Goal: Obtain resource: Download file/media

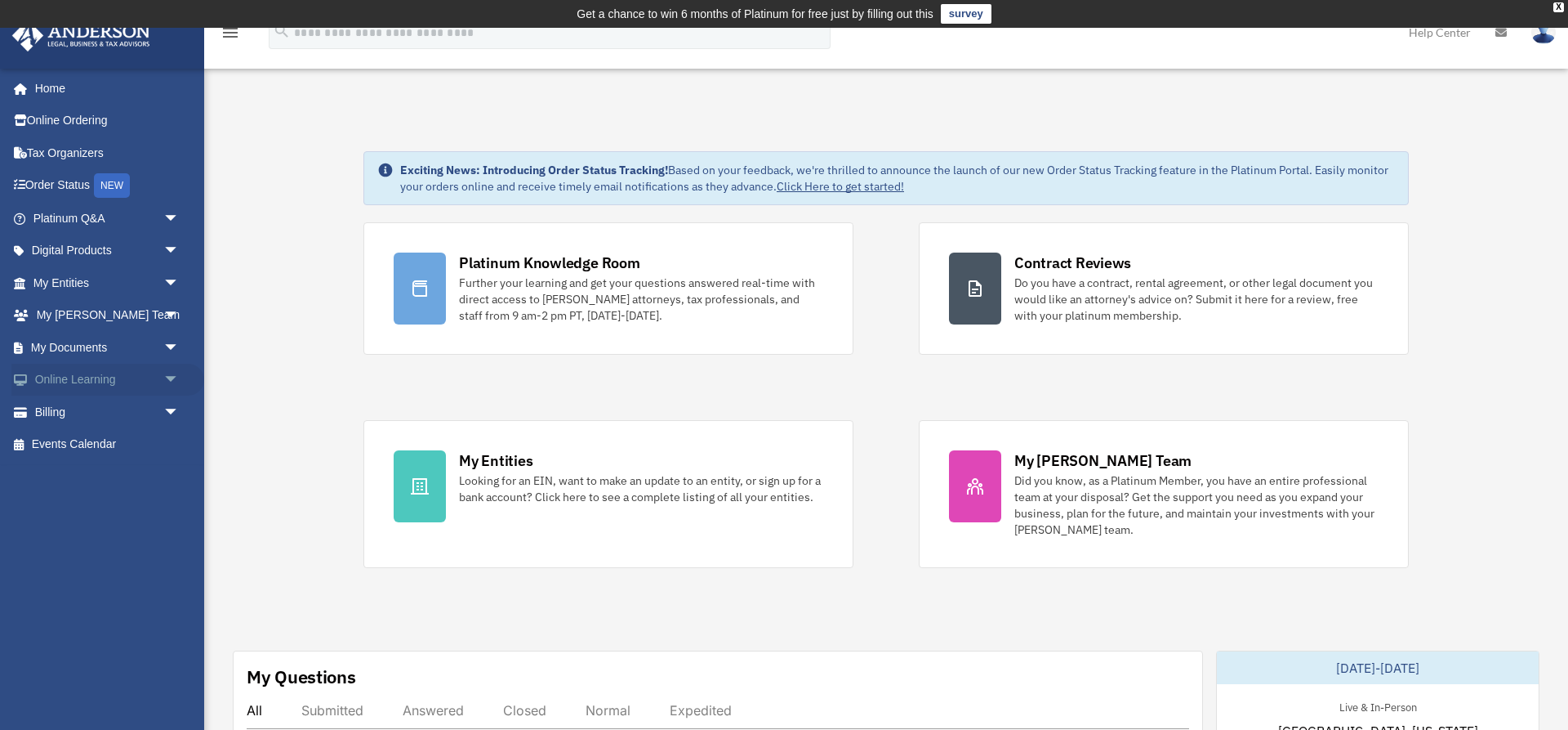
click at [65, 374] on link "Online Learning arrow_drop_down" at bounding box center [108, 379] width 193 height 33
click at [172, 378] on span "arrow_drop_down" at bounding box center [179, 380] width 33 height 34
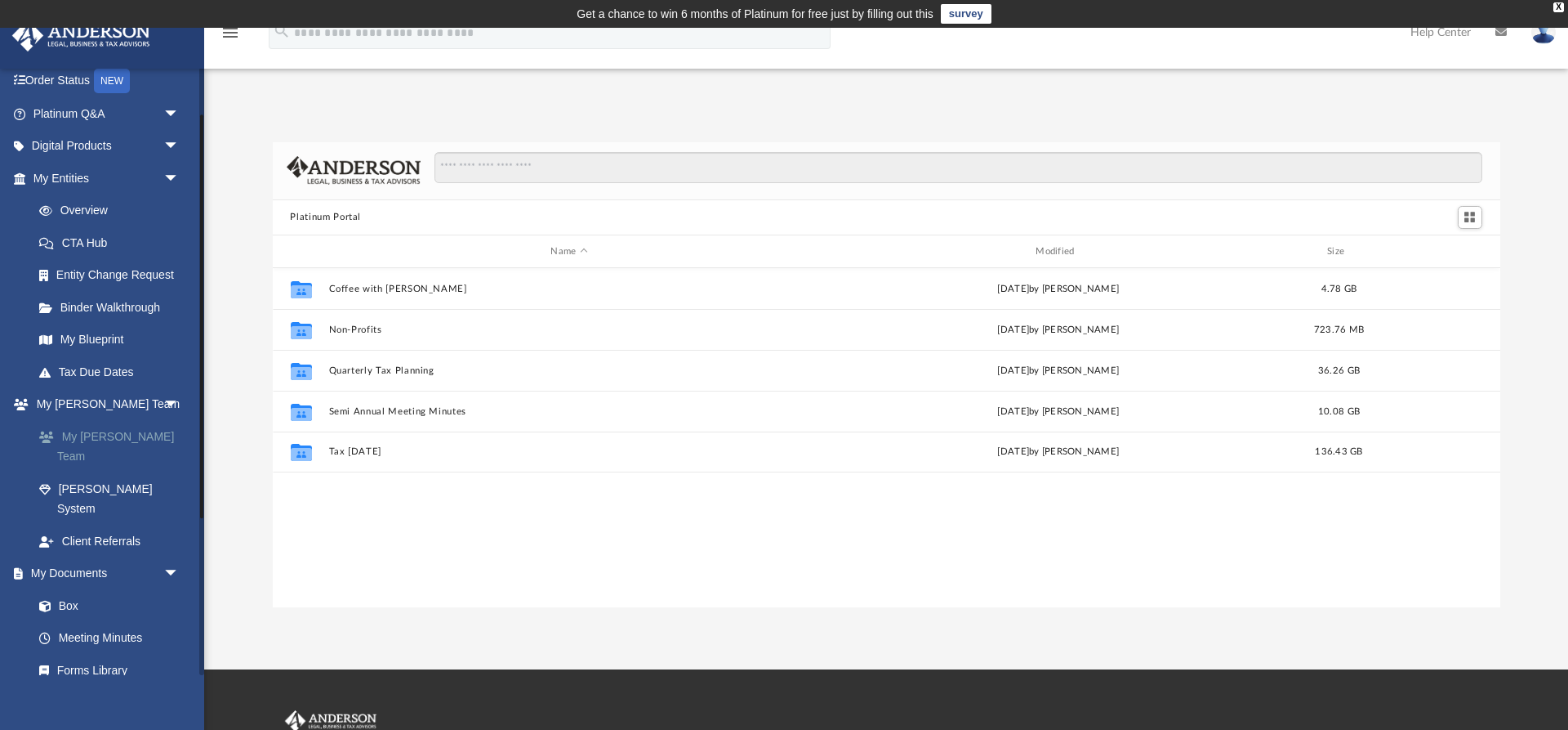
scroll to position [71, 0]
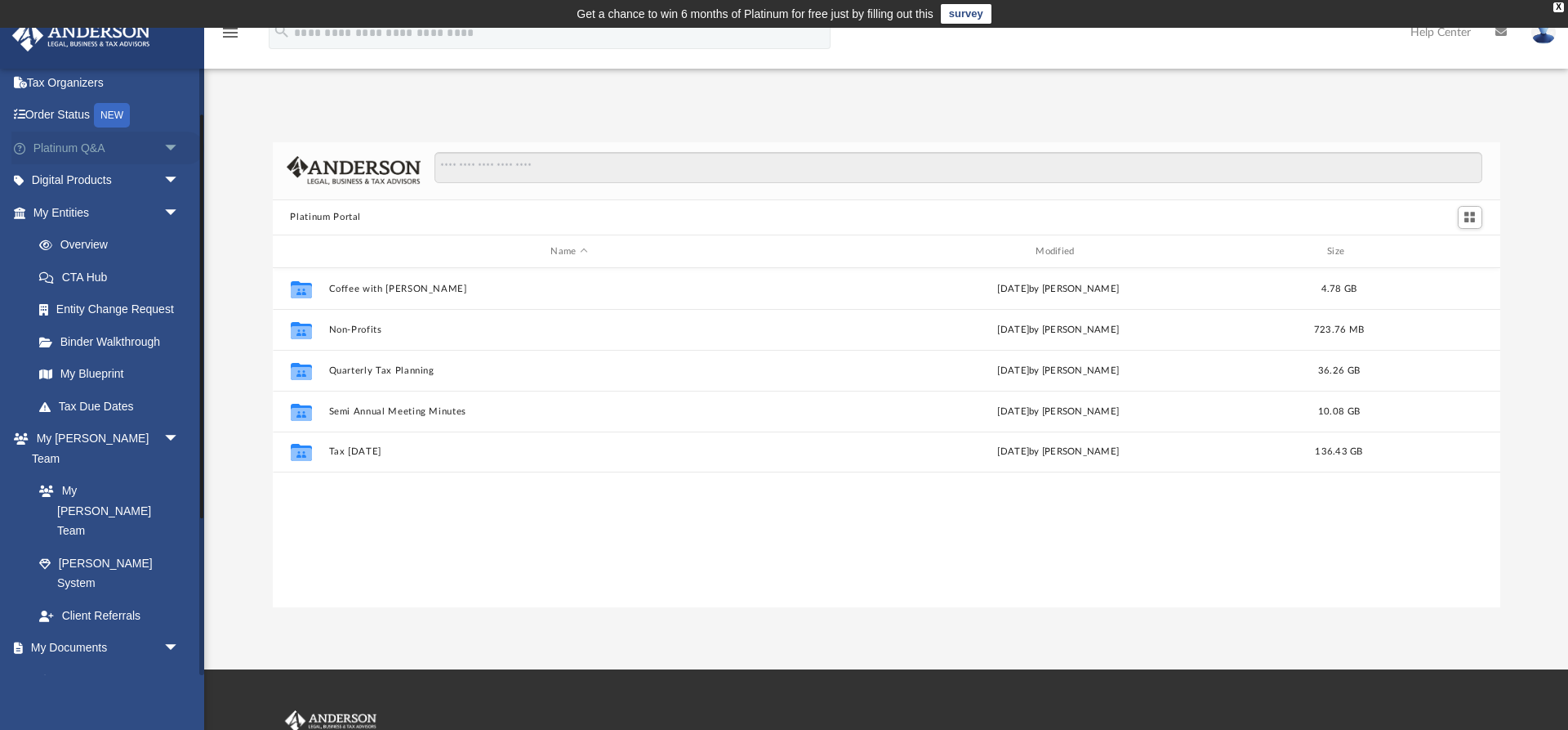
click at [163, 145] on span "arrow_drop_down" at bounding box center [179, 148] width 33 height 34
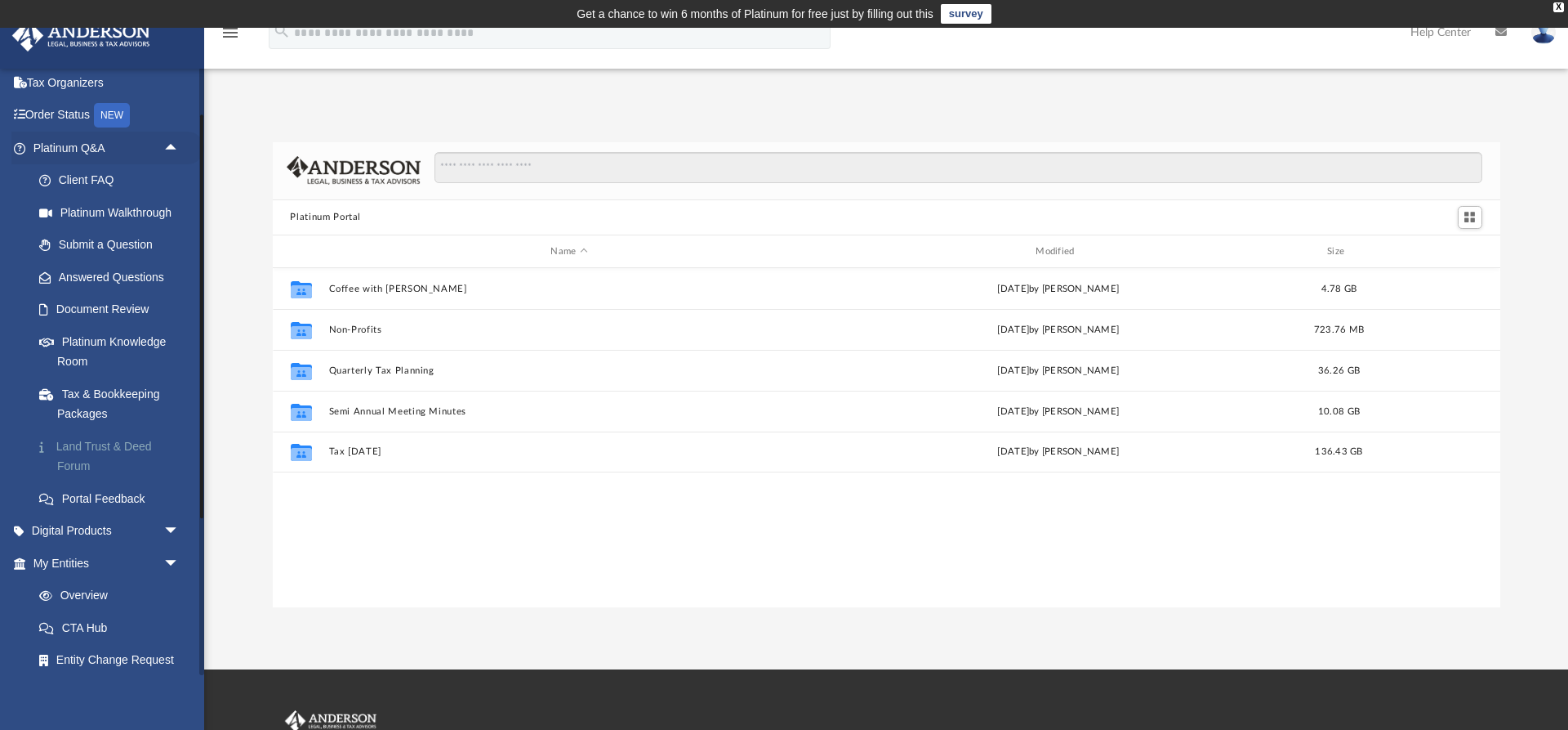
click at [125, 442] on link "Land Trust & Deed Forum" at bounding box center [114, 456] width 182 height 52
click at [116, 443] on link "Land Trust & Deed Forum" at bounding box center [114, 456] width 182 height 52
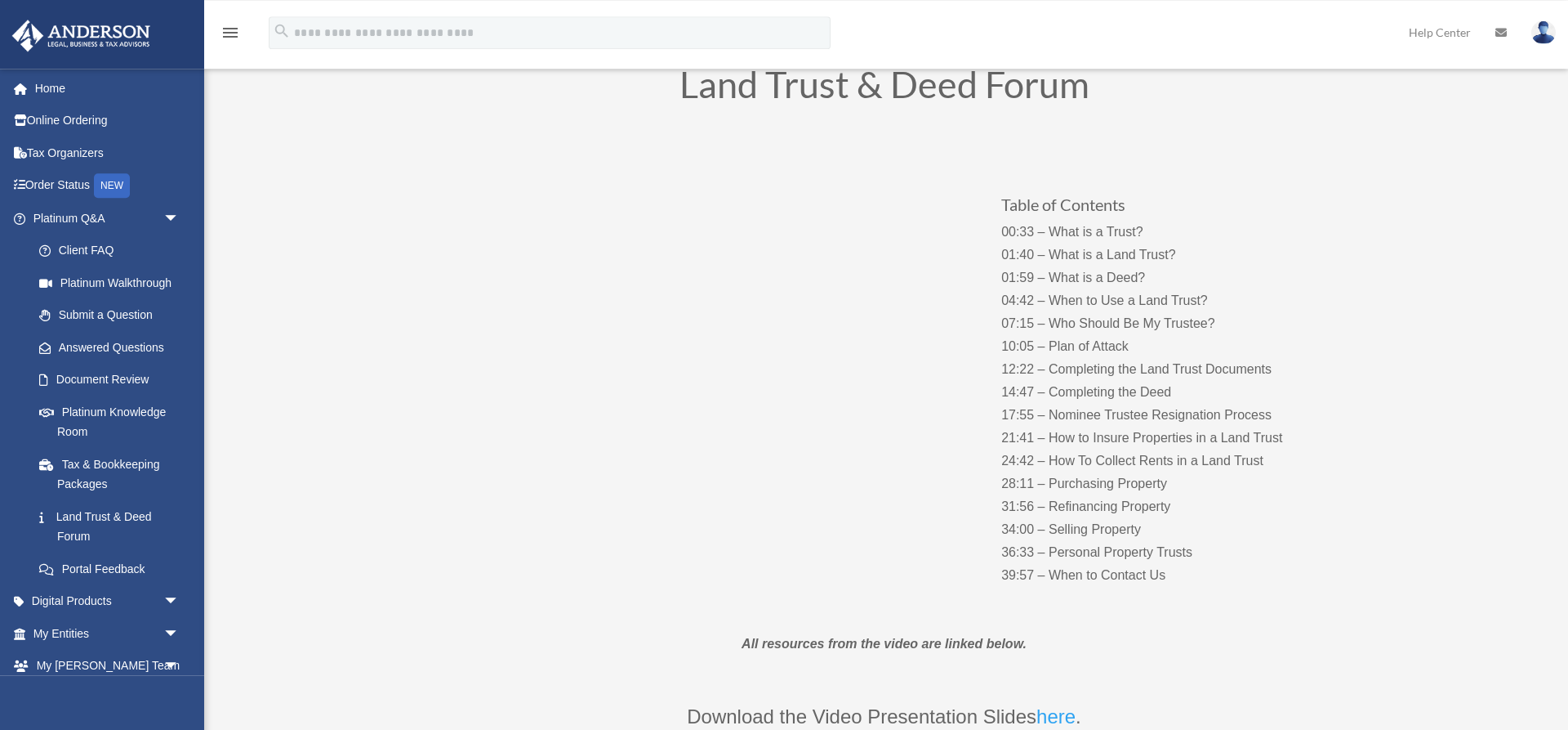
scroll to position [250, 0]
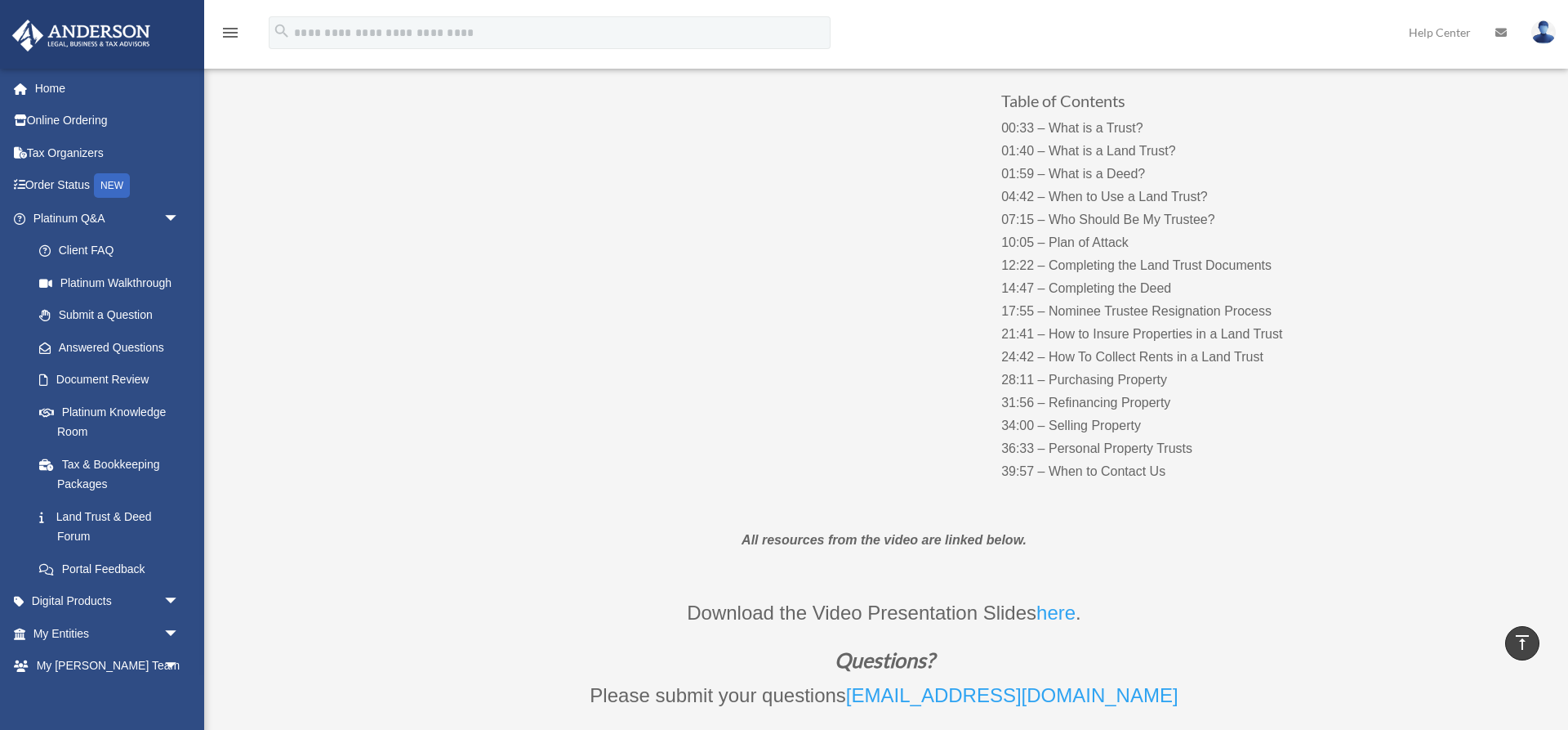
click at [1059, 611] on link "here" at bounding box center [1056, 616] width 40 height 30
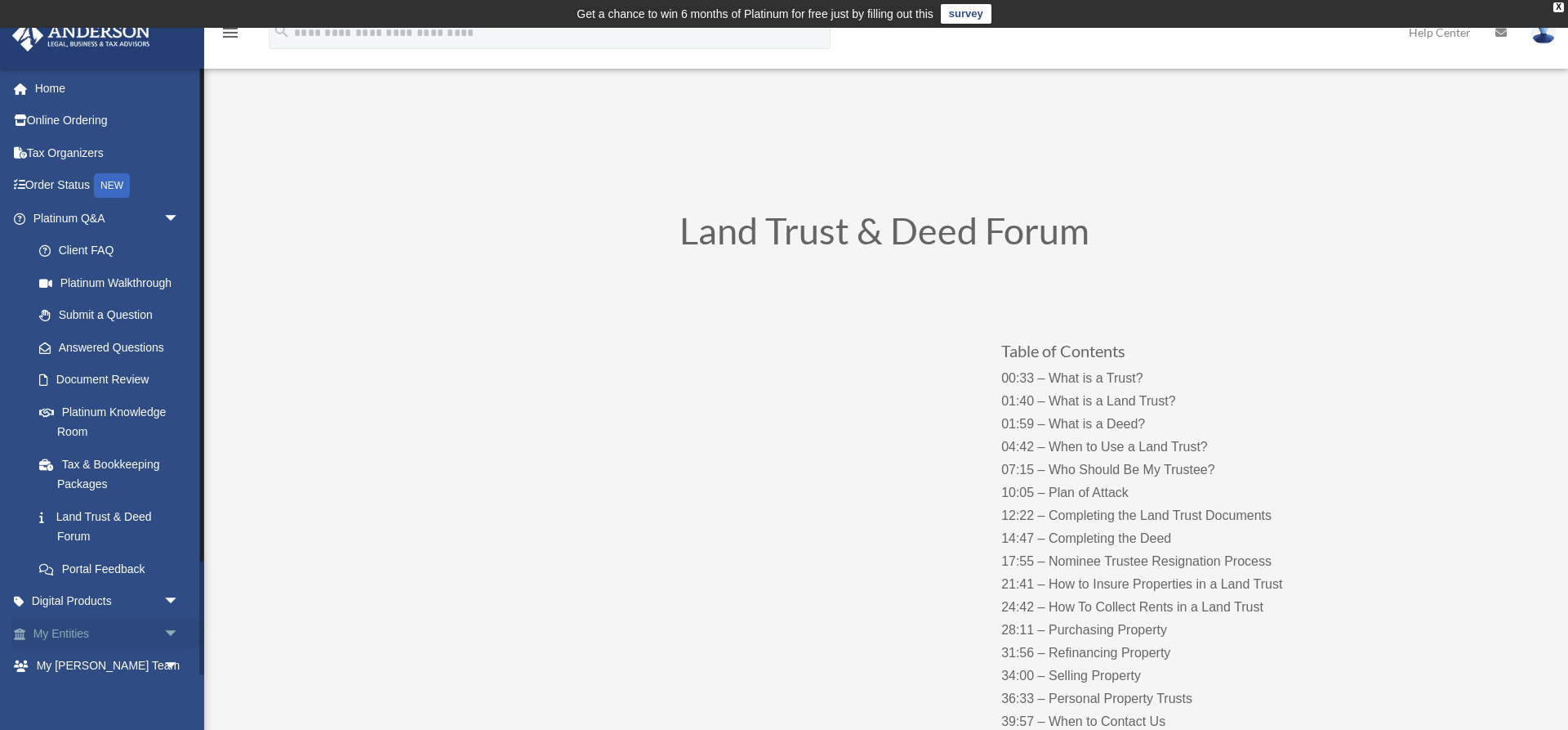
scroll to position [78, 0]
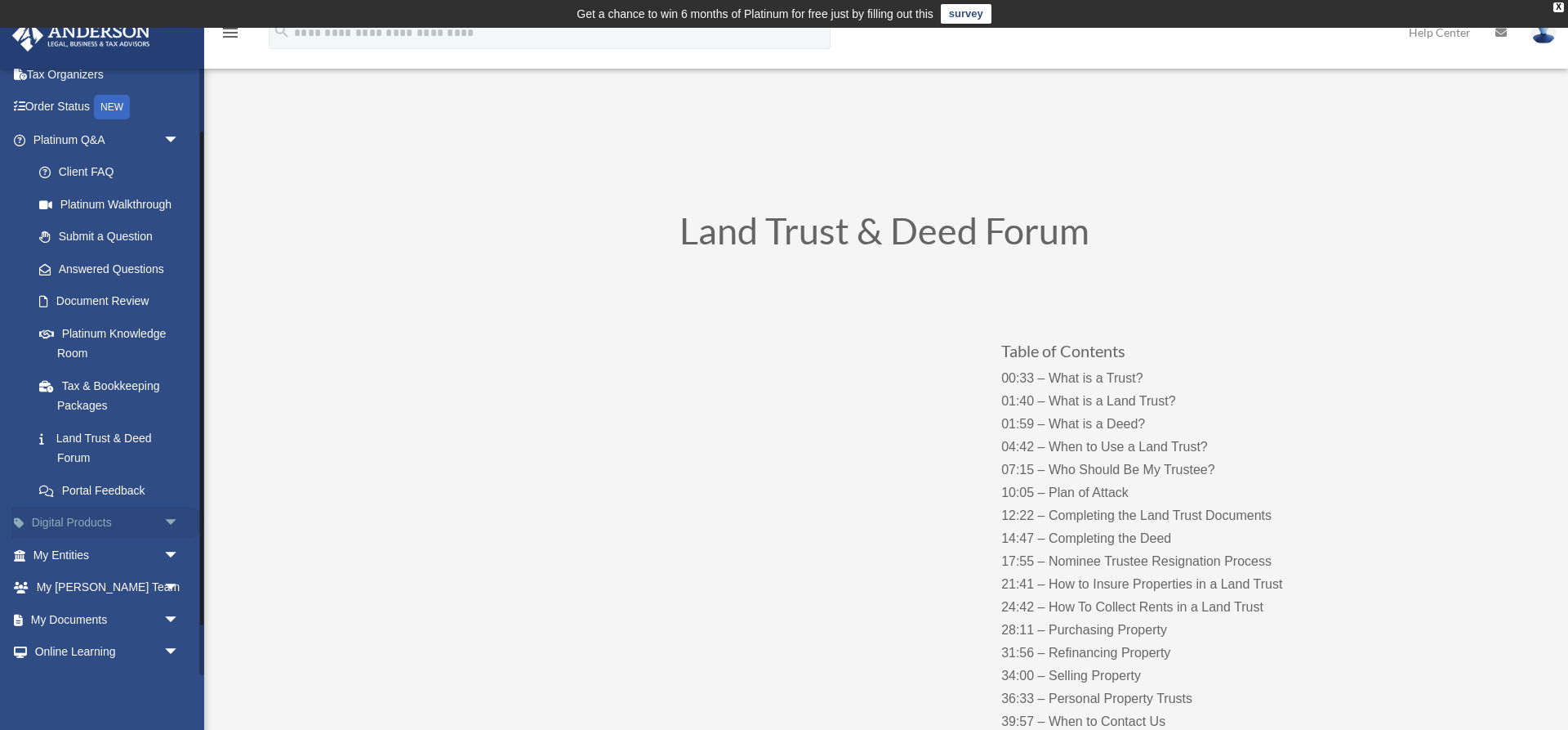
click at [163, 516] on span "arrow_drop_down" at bounding box center [179, 523] width 33 height 34
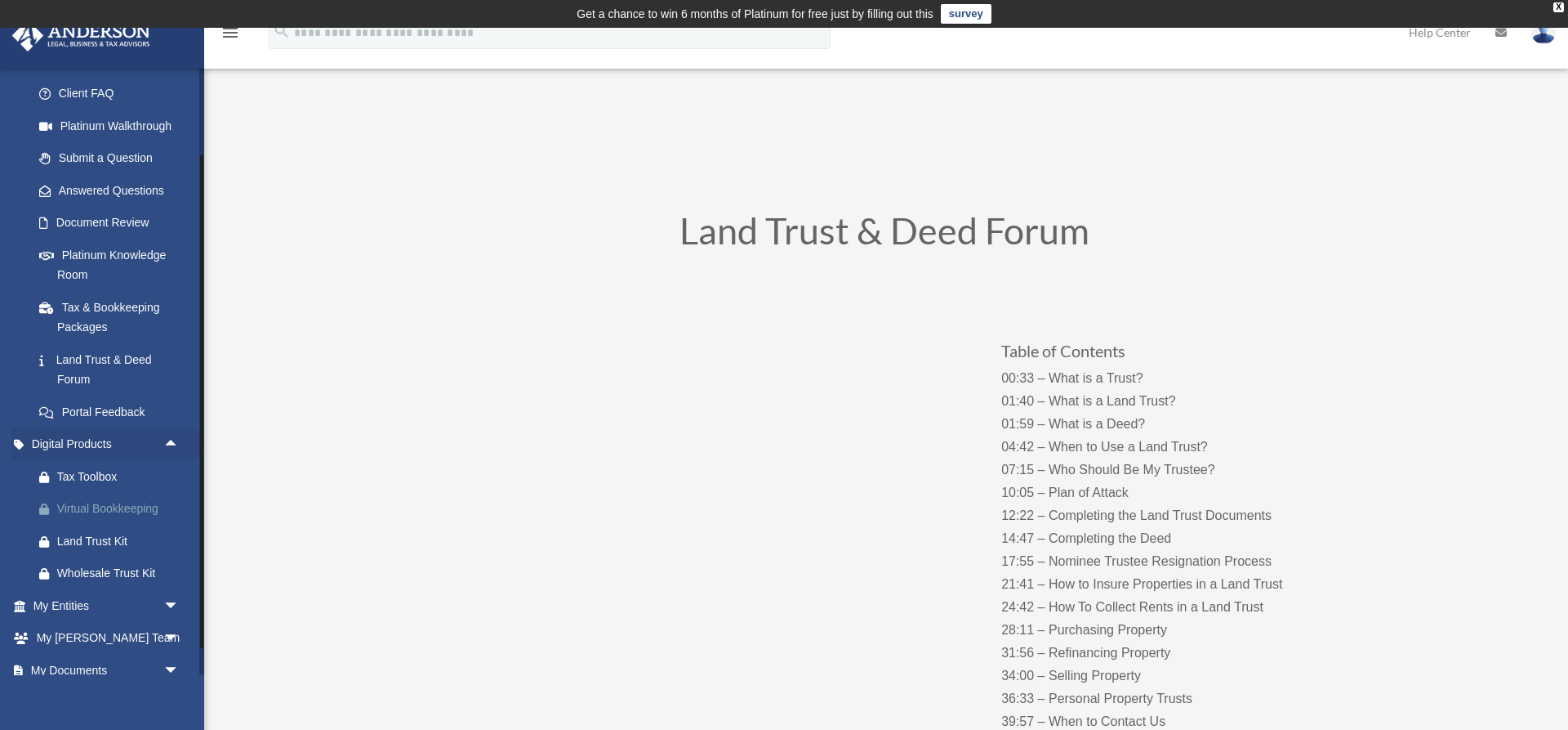
scroll to position [235, 0]
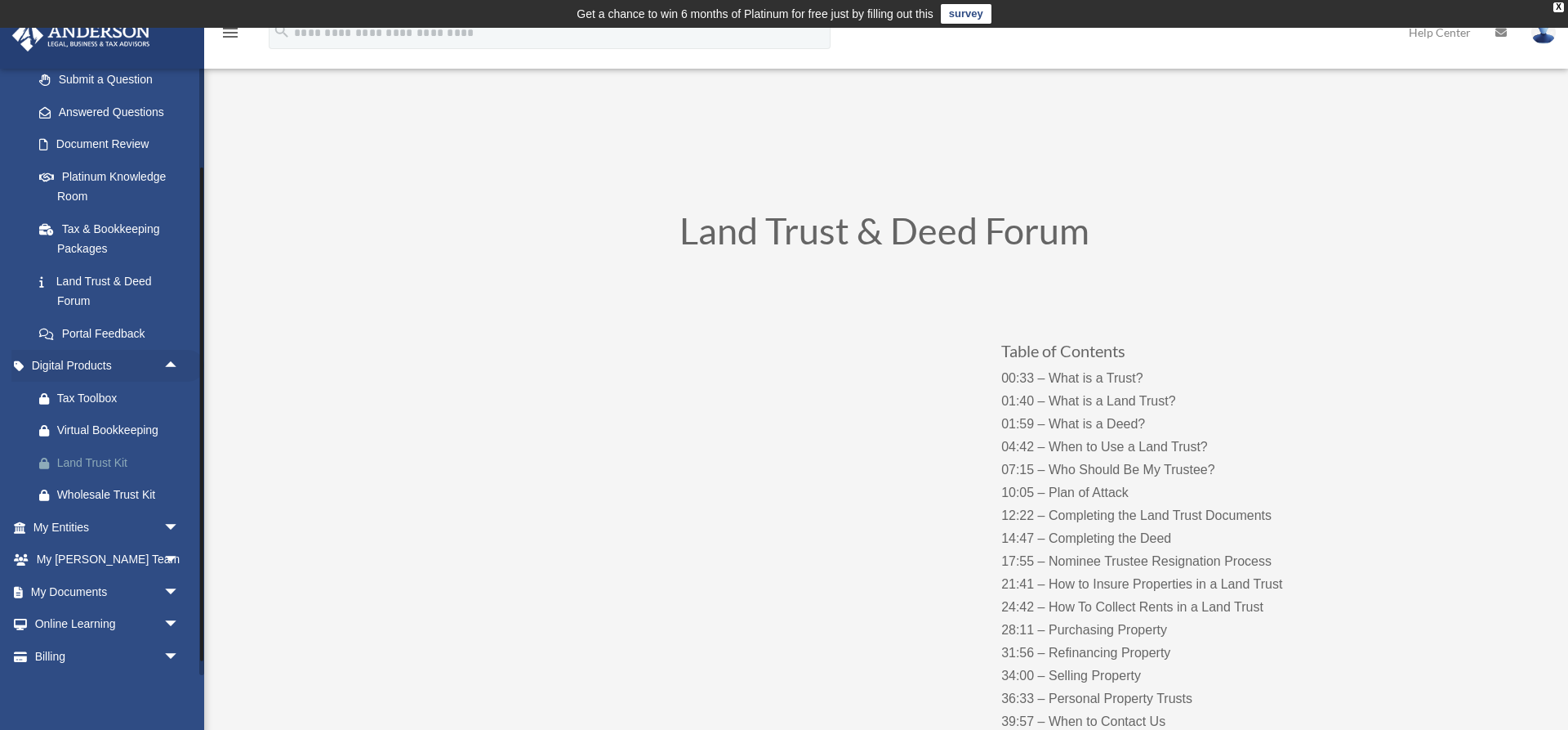
click at [99, 473] on link "Land Trust Kit" at bounding box center [114, 462] width 182 height 33
click at [168, 617] on span "arrow_drop_down" at bounding box center [179, 625] width 33 height 34
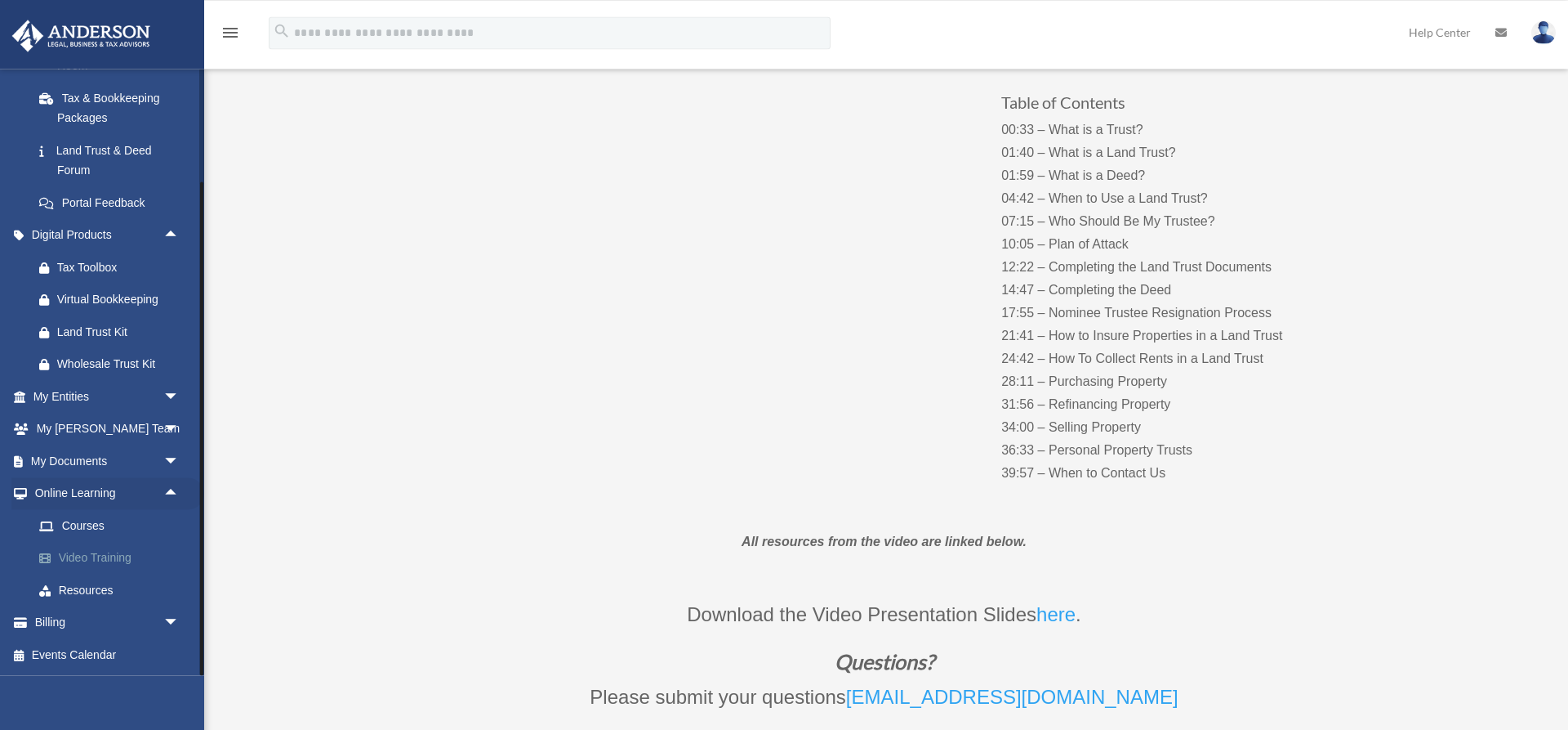
scroll to position [250, 0]
click at [85, 648] on link "Events Calendar" at bounding box center [108, 654] width 193 height 33
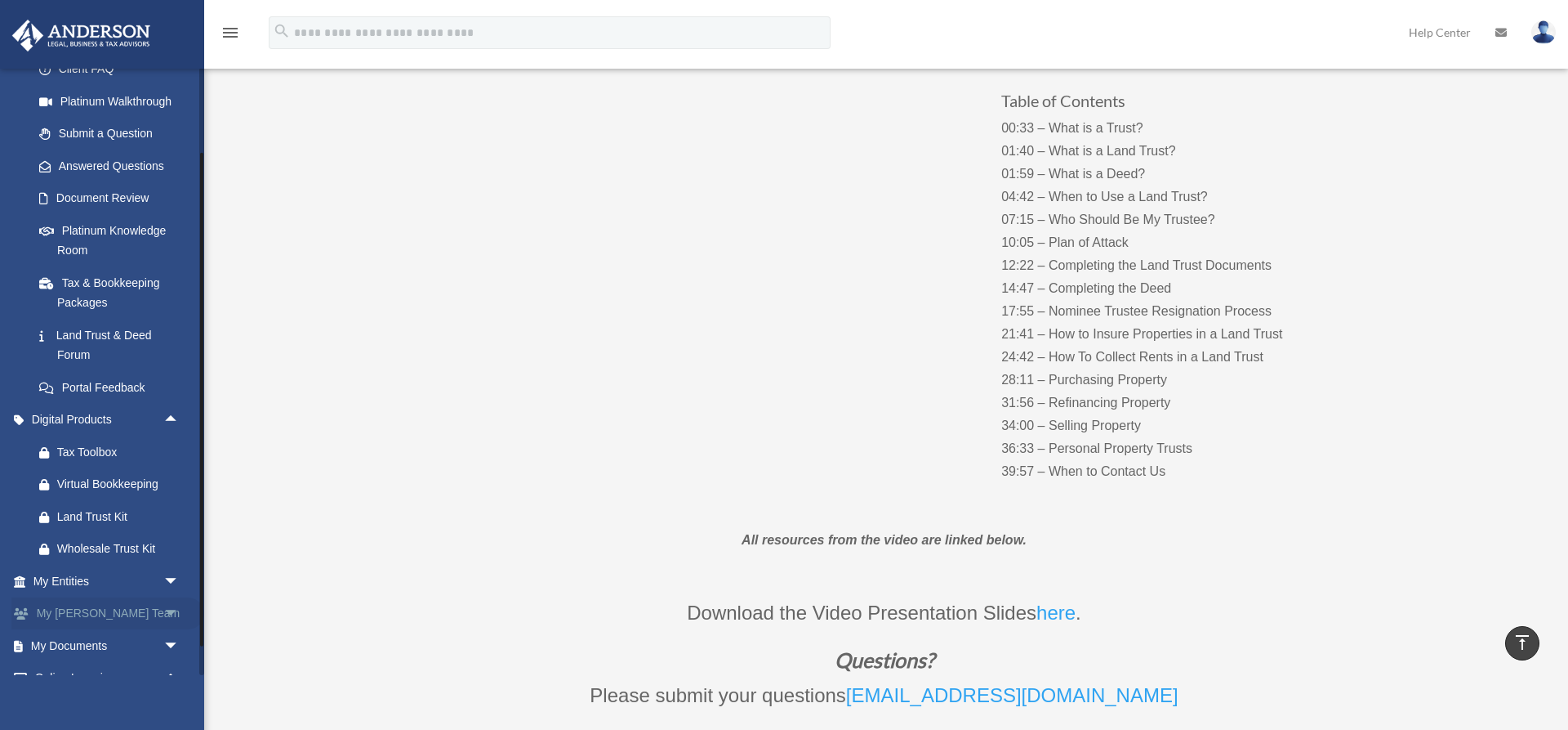
scroll to position [130, 0]
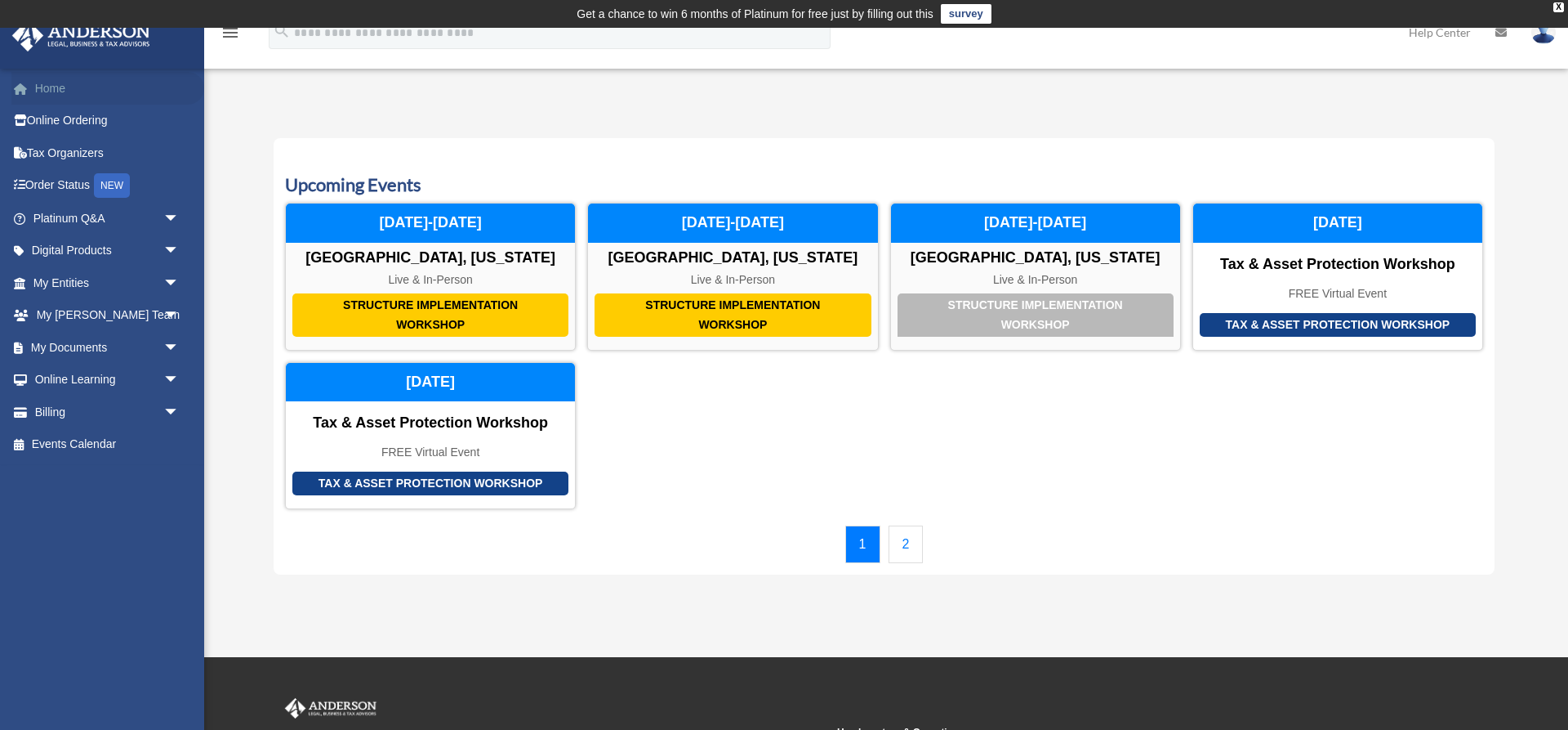
click at [40, 82] on link "Home" at bounding box center [108, 88] width 193 height 33
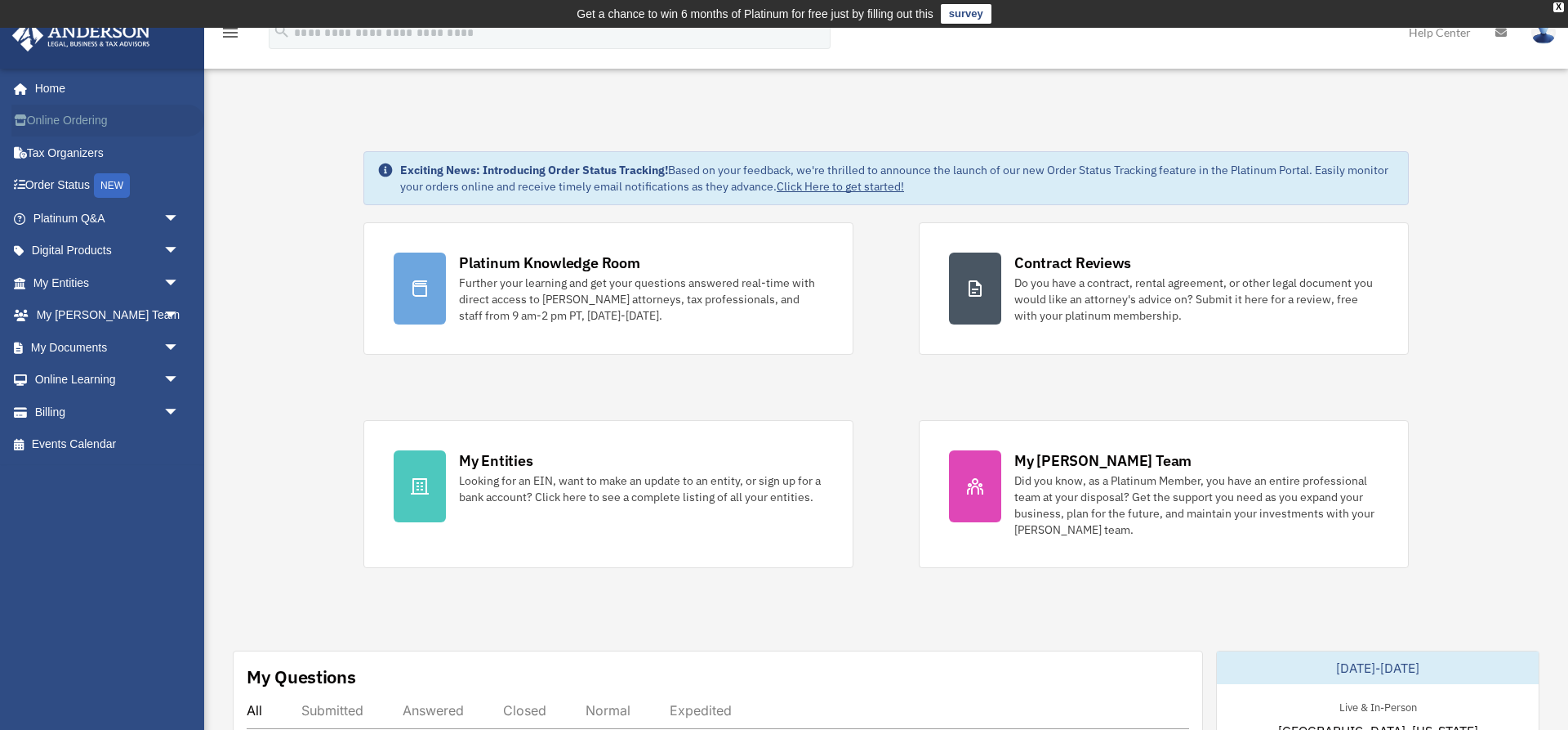
click at [65, 117] on link "Online Ordering" at bounding box center [108, 120] width 193 height 33
click at [70, 150] on link "Tax Organizers" at bounding box center [108, 152] width 193 height 33
click at [172, 343] on span "arrow_drop_down" at bounding box center [179, 348] width 33 height 34
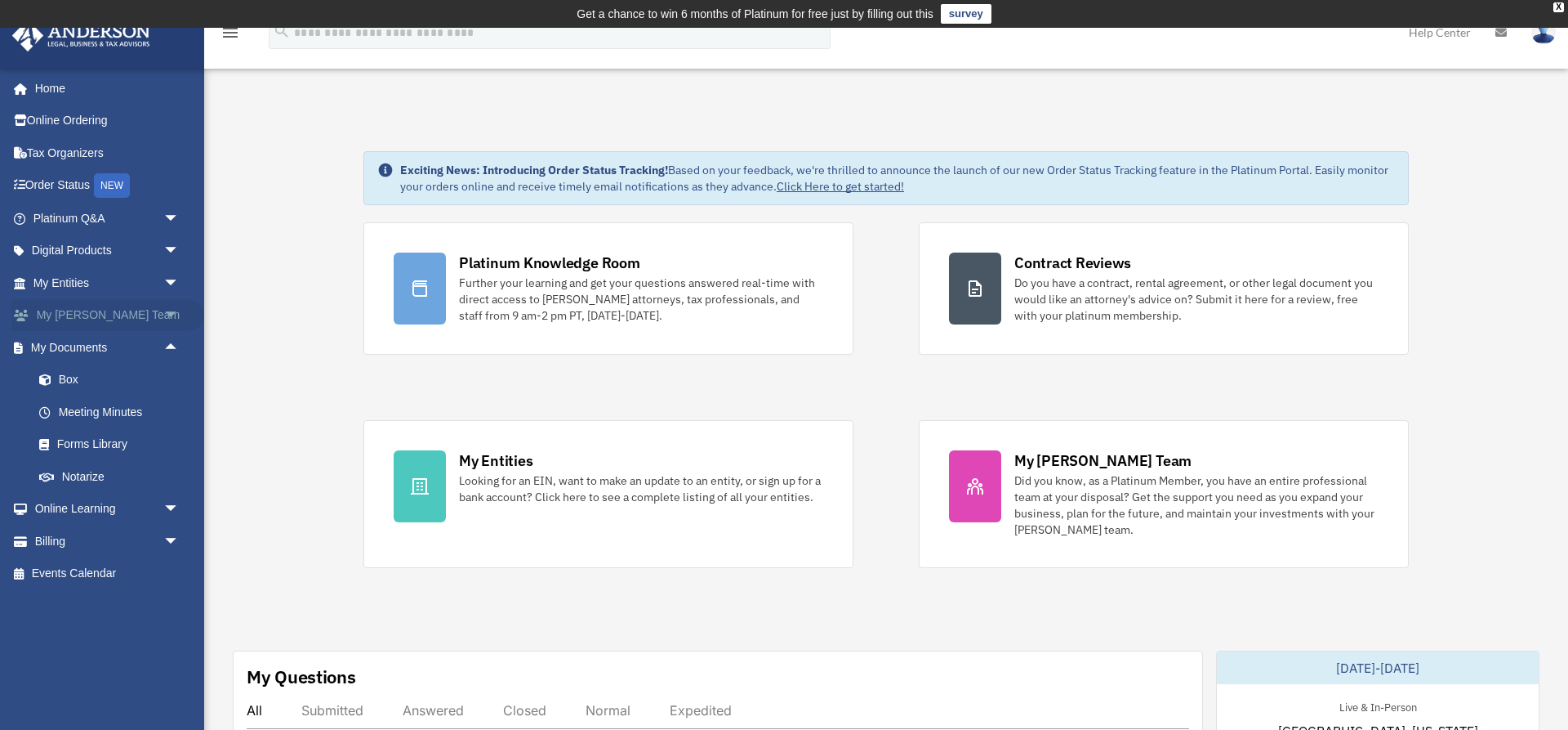
click at [176, 310] on span "arrow_drop_down" at bounding box center [179, 316] width 33 height 34
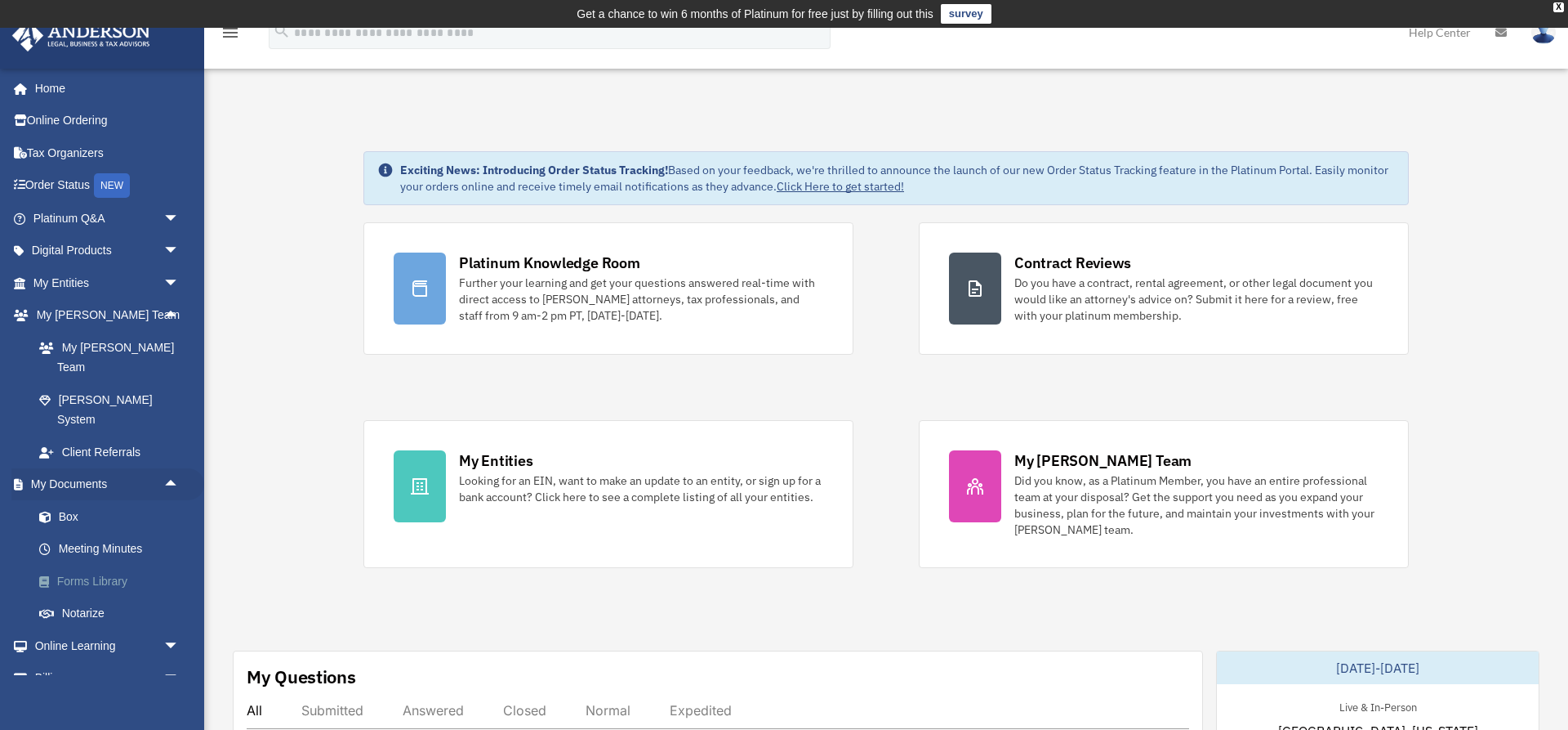
click at [93, 564] on link "Forms Library" at bounding box center [114, 580] width 182 height 33
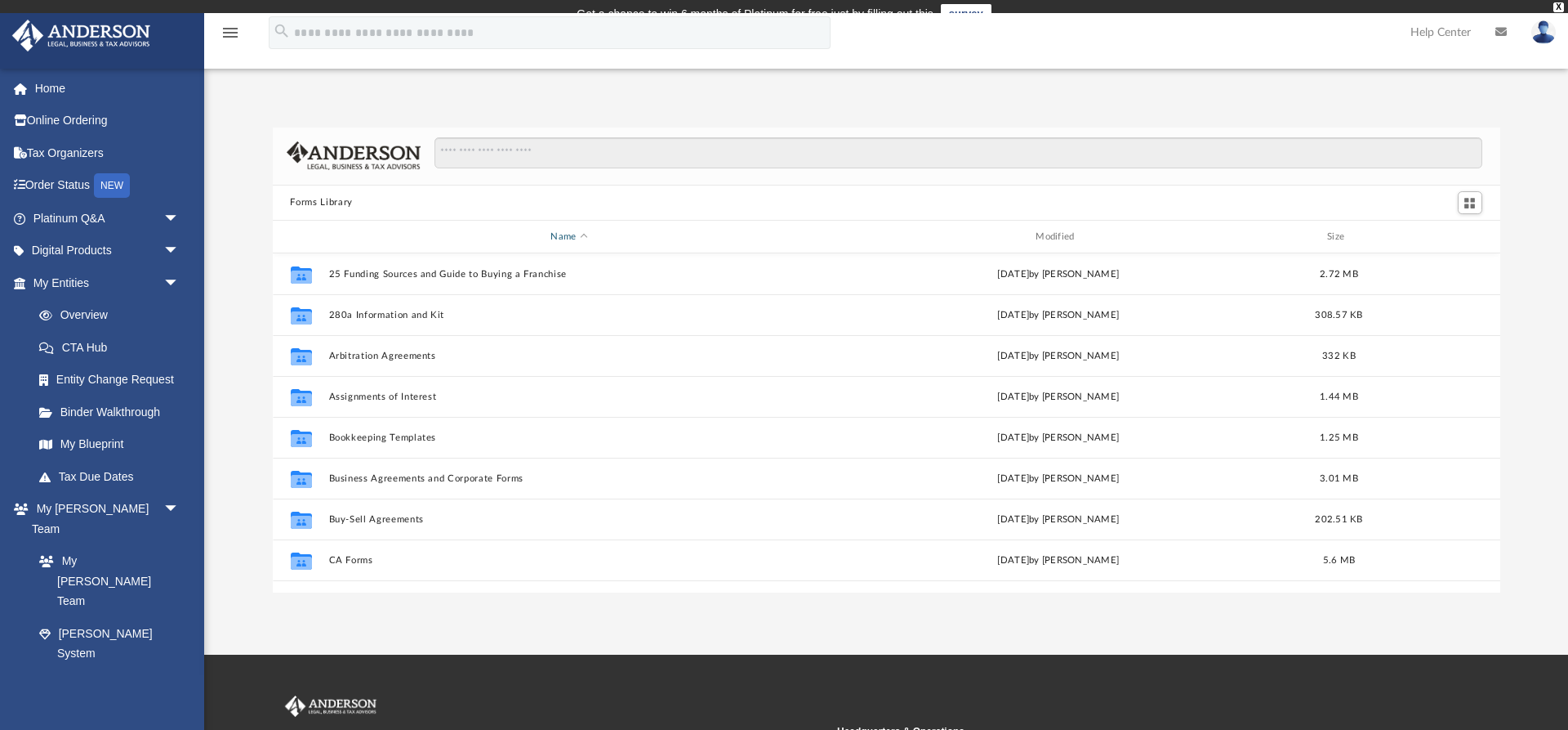
scroll to position [371, 1227]
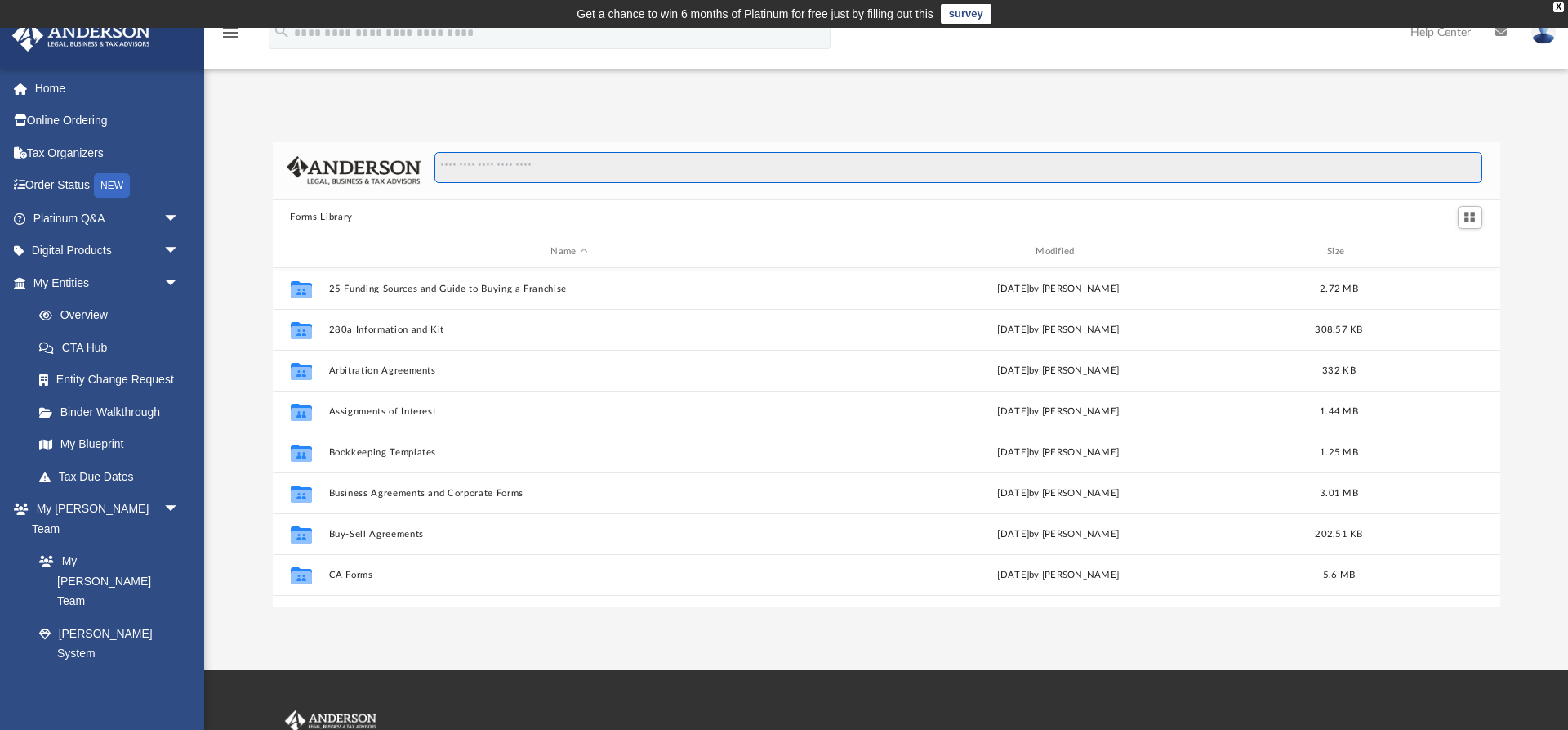
click at [522, 172] on input "Search files and folders" at bounding box center [958, 167] width 1048 height 31
type input "**********"
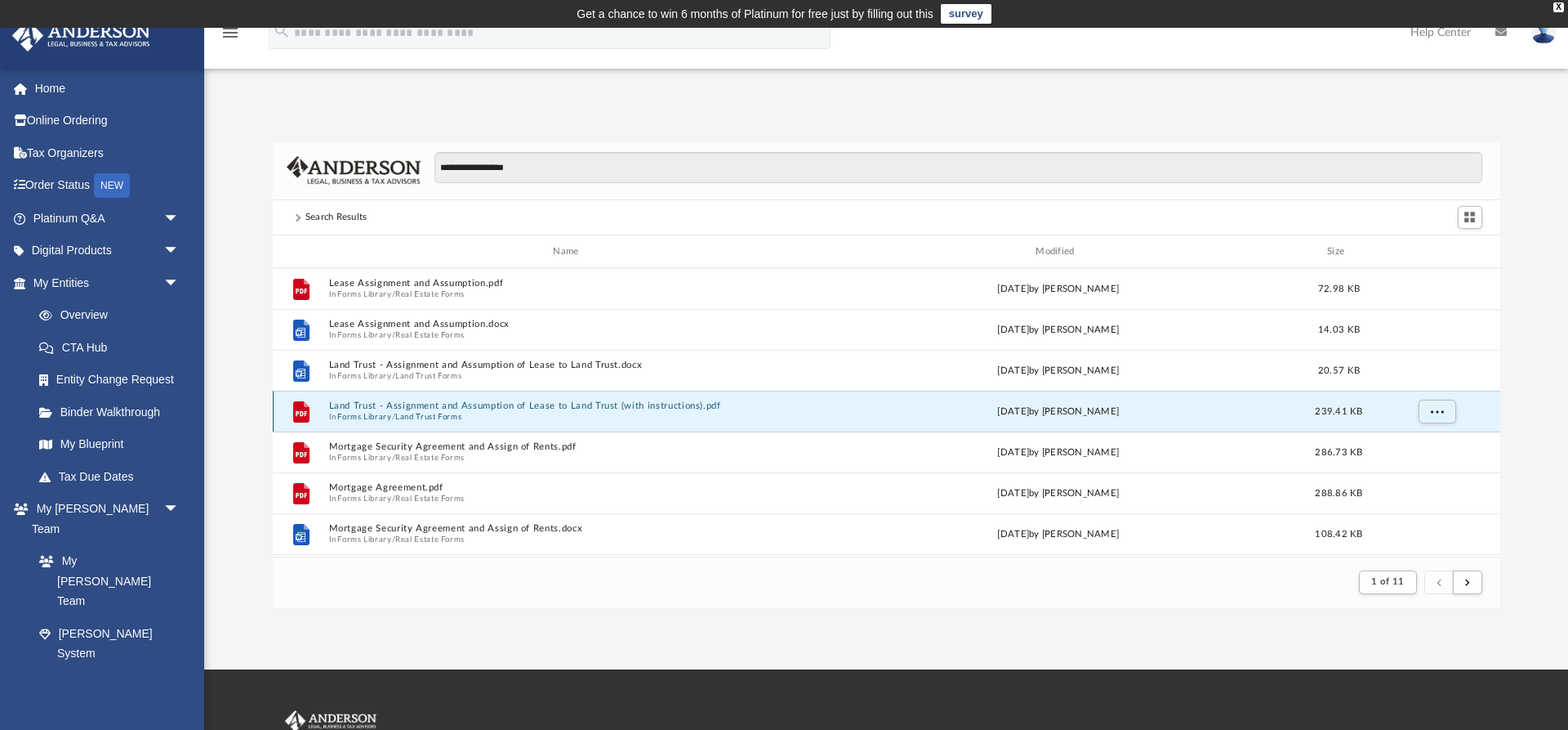
click at [404, 403] on button "Land Trust - Assignment and Assumption of Lease to Land Trust (with instruction…" at bounding box center [569, 406] width 482 height 11
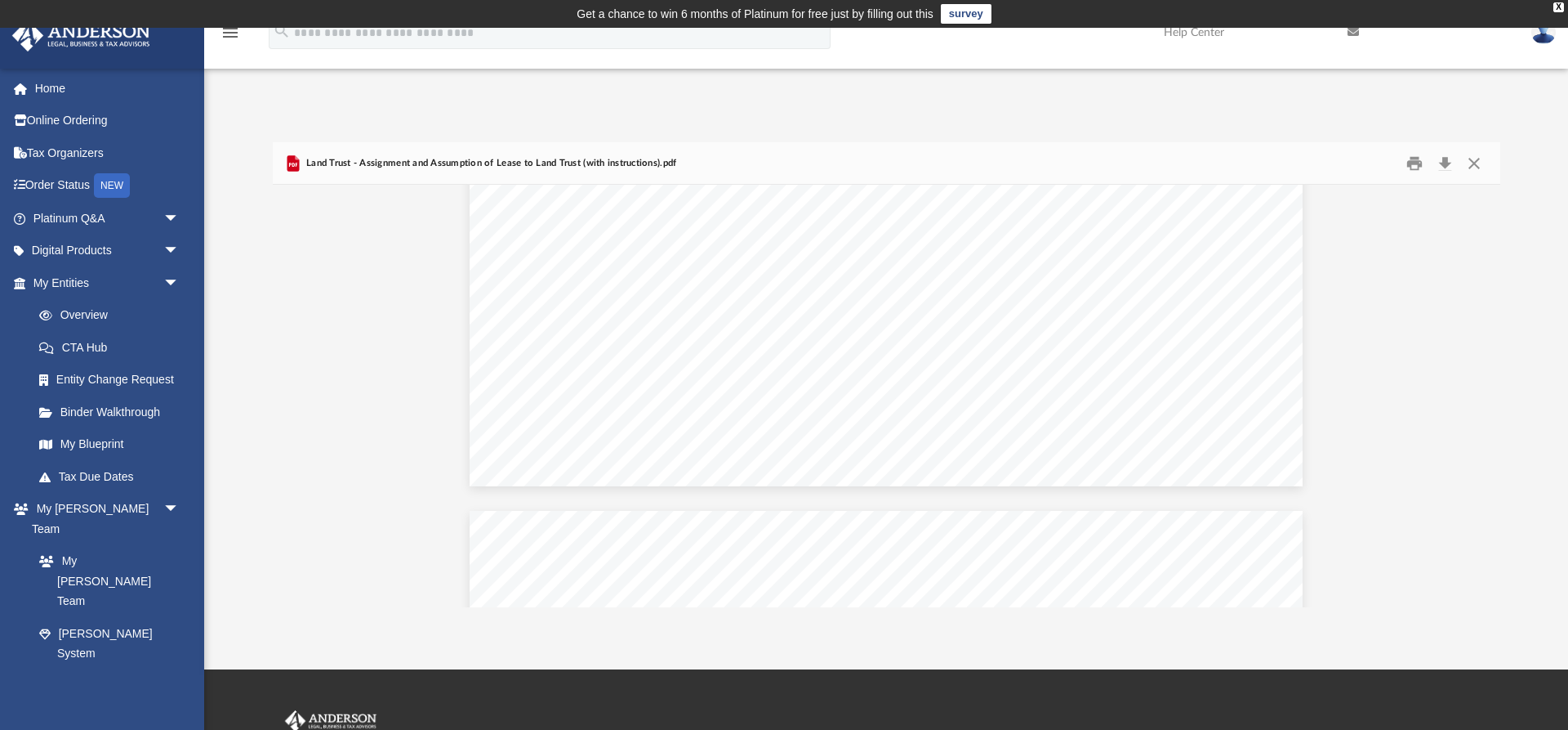
scroll to position [3314, 0]
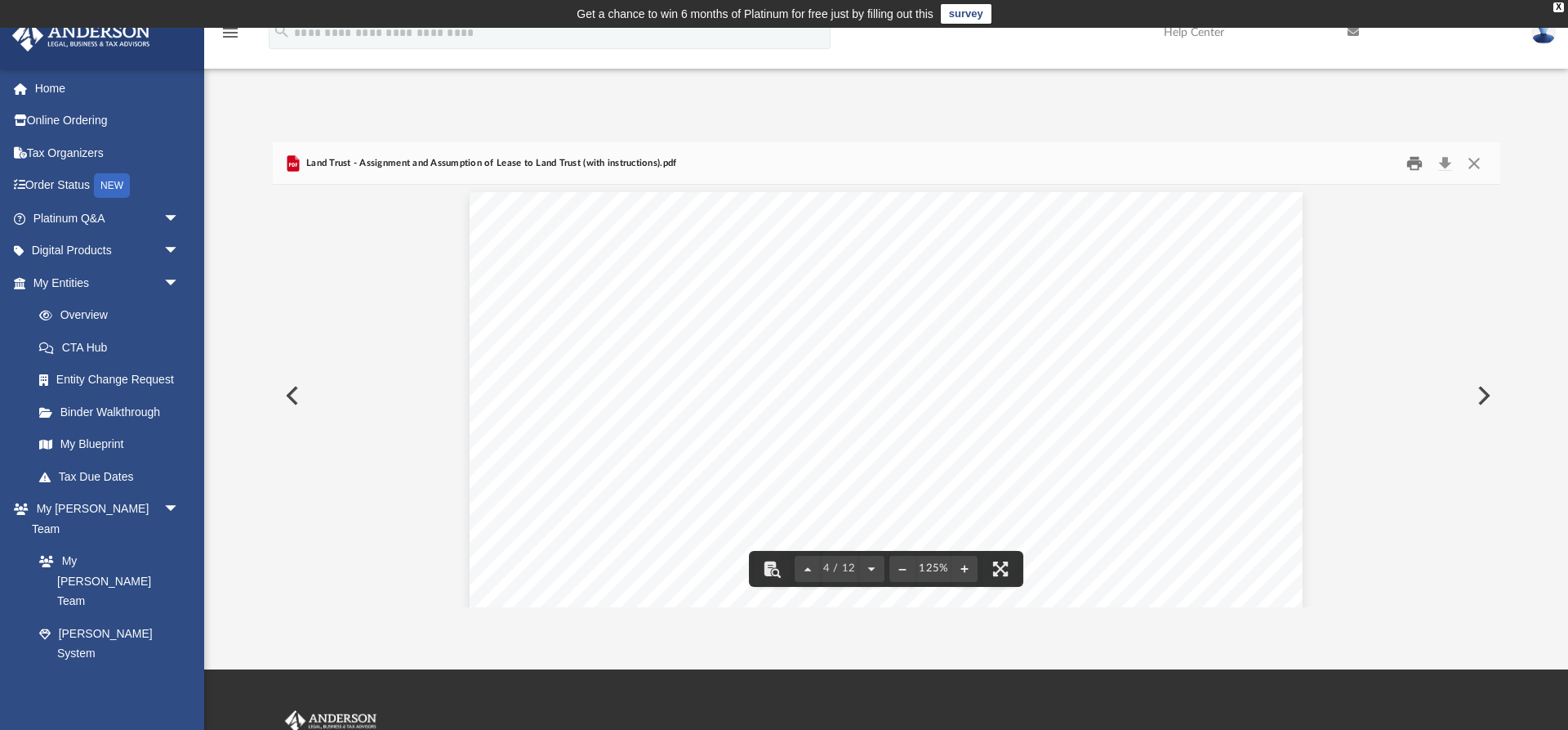
click at [1405, 158] on button "Print" at bounding box center [1414, 163] width 33 height 25
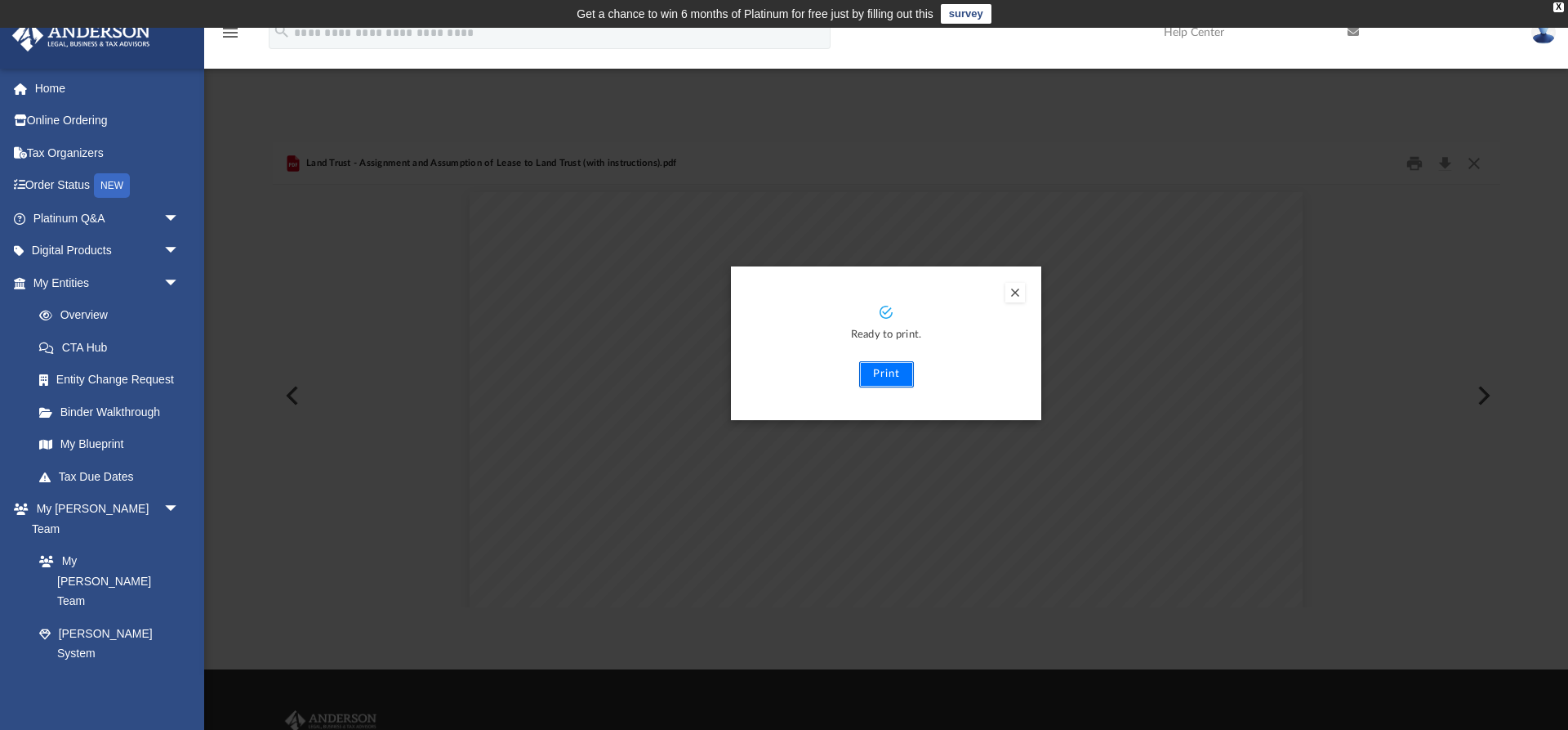
click at [886, 373] on button "Print" at bounding box center [886, 373] width 55 height 26
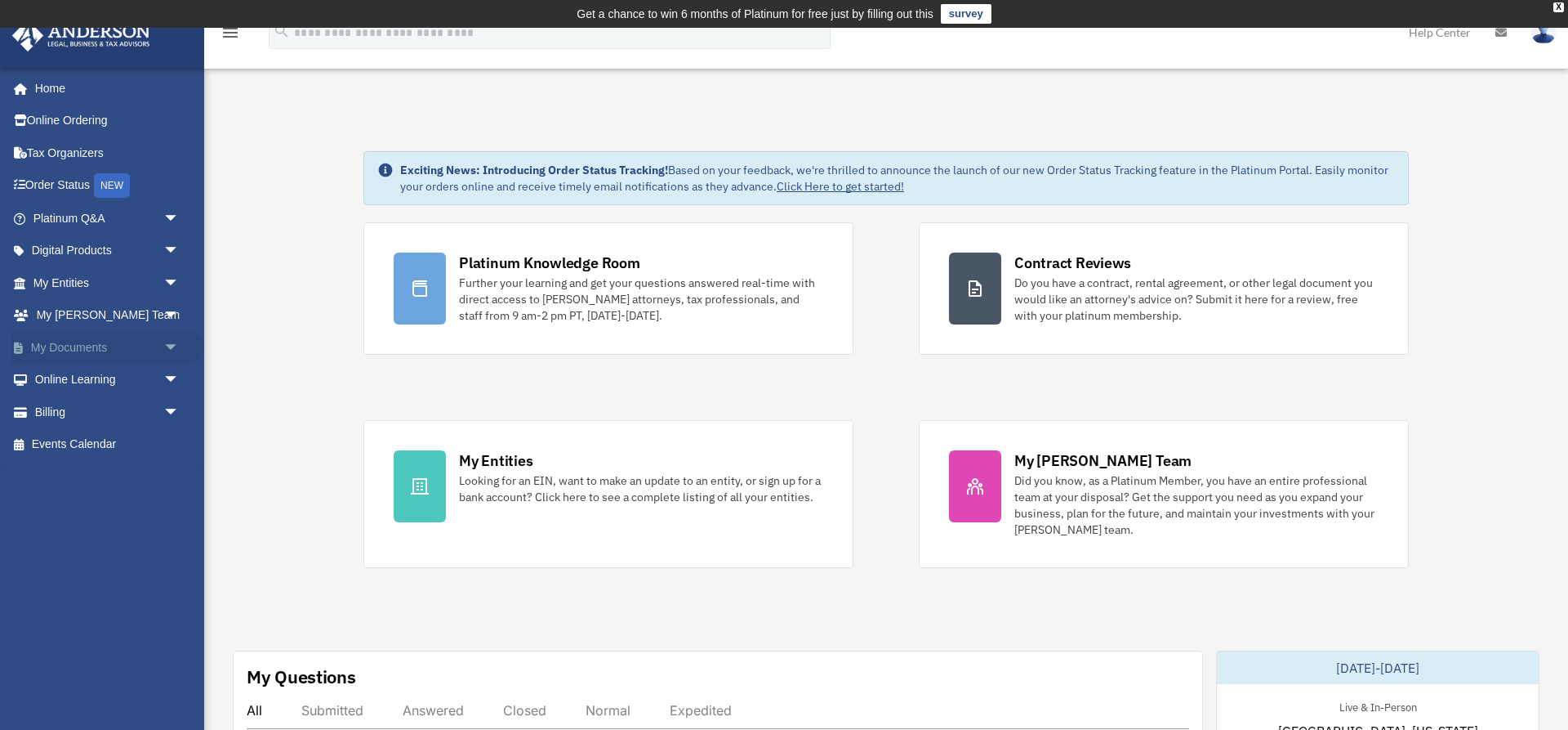
click at [167, 343] on span "arrow_drop_down" at bounding box center [179, 348] width 33 height 34
